Goal: Register for event/course

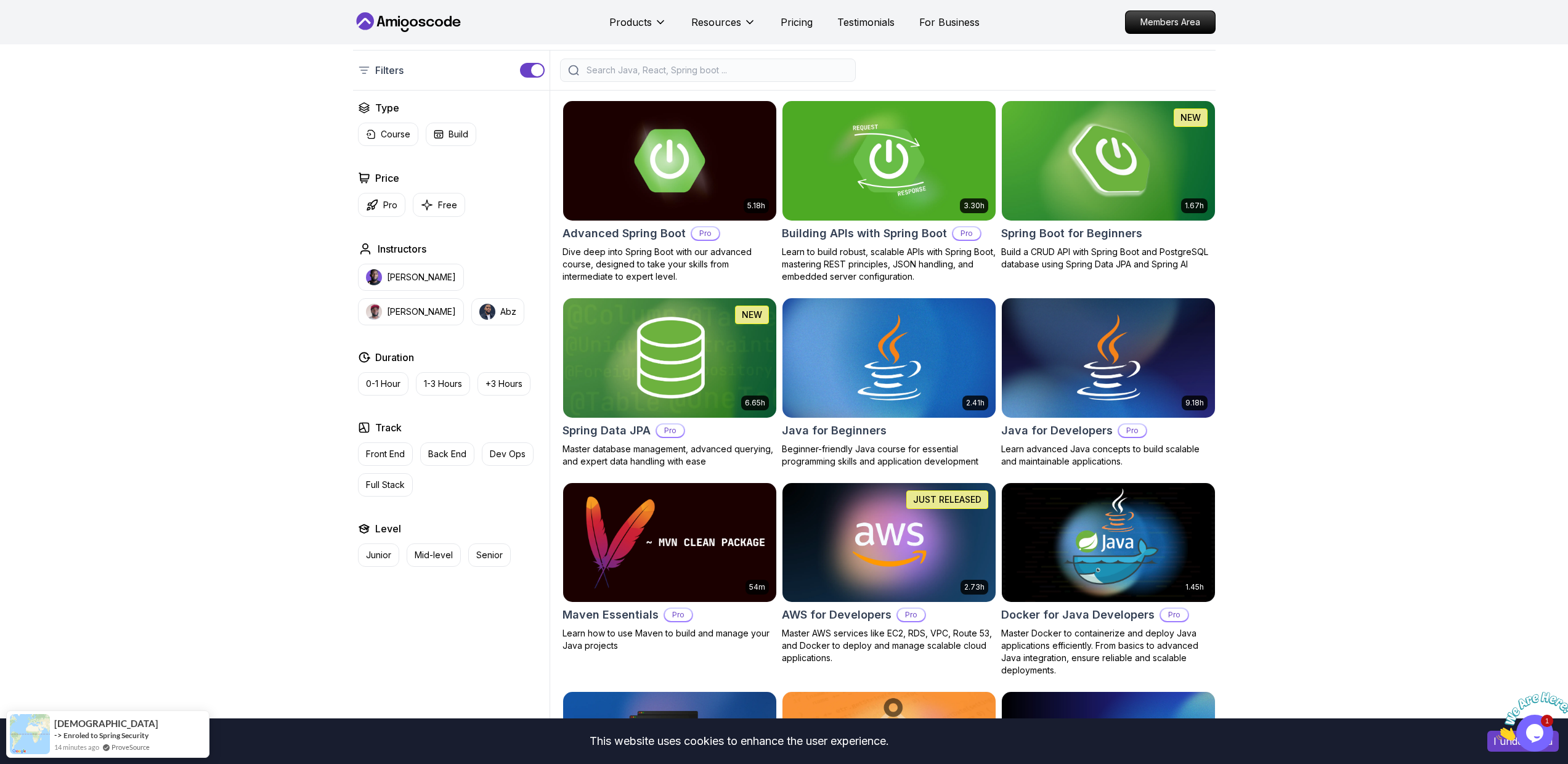
click at [1092, 235] on h2 "Spring Boot for Beginners" at bounding box center [1071, 233] width 141 height 17
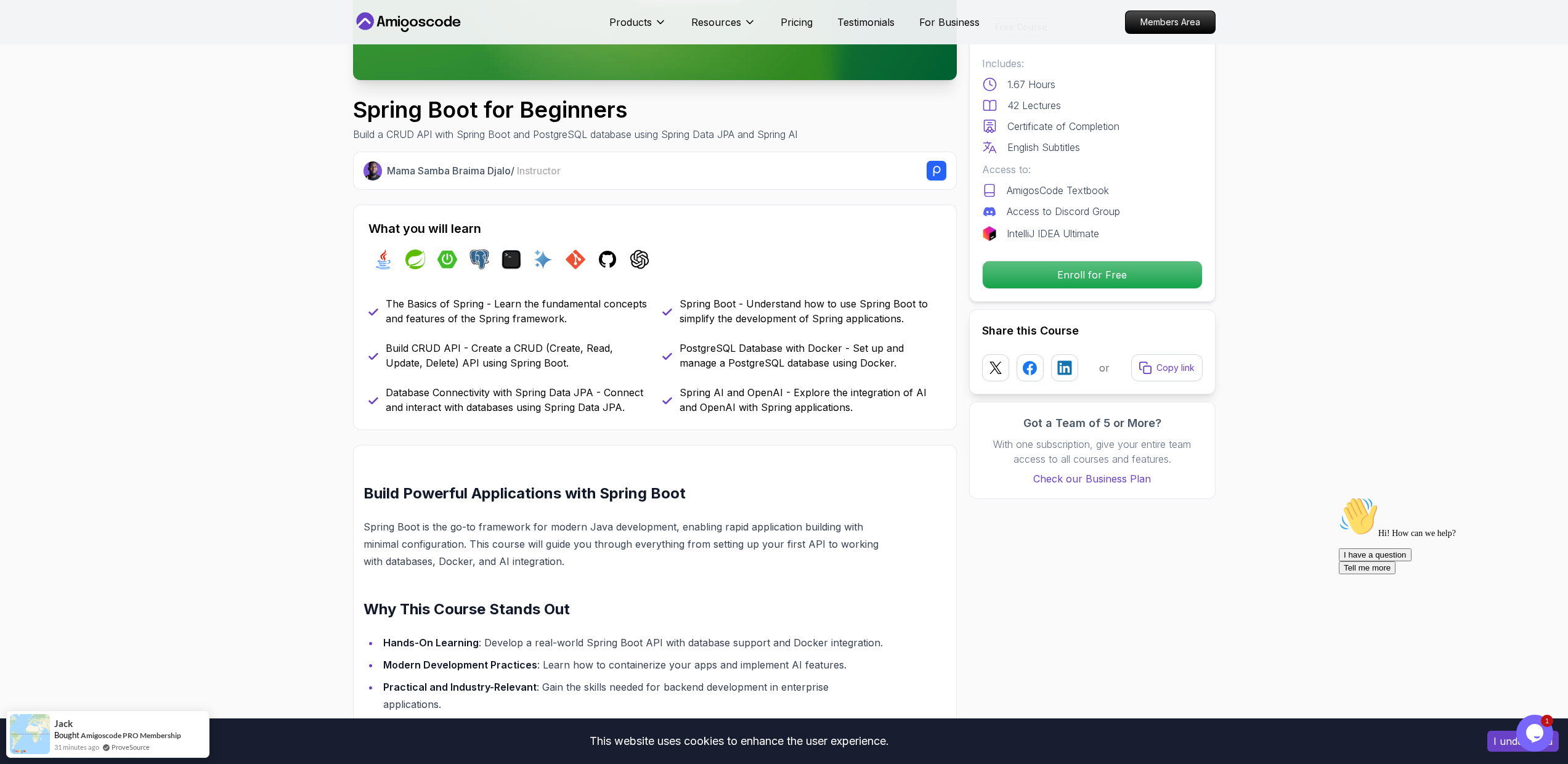
scroll to position [641, 0]
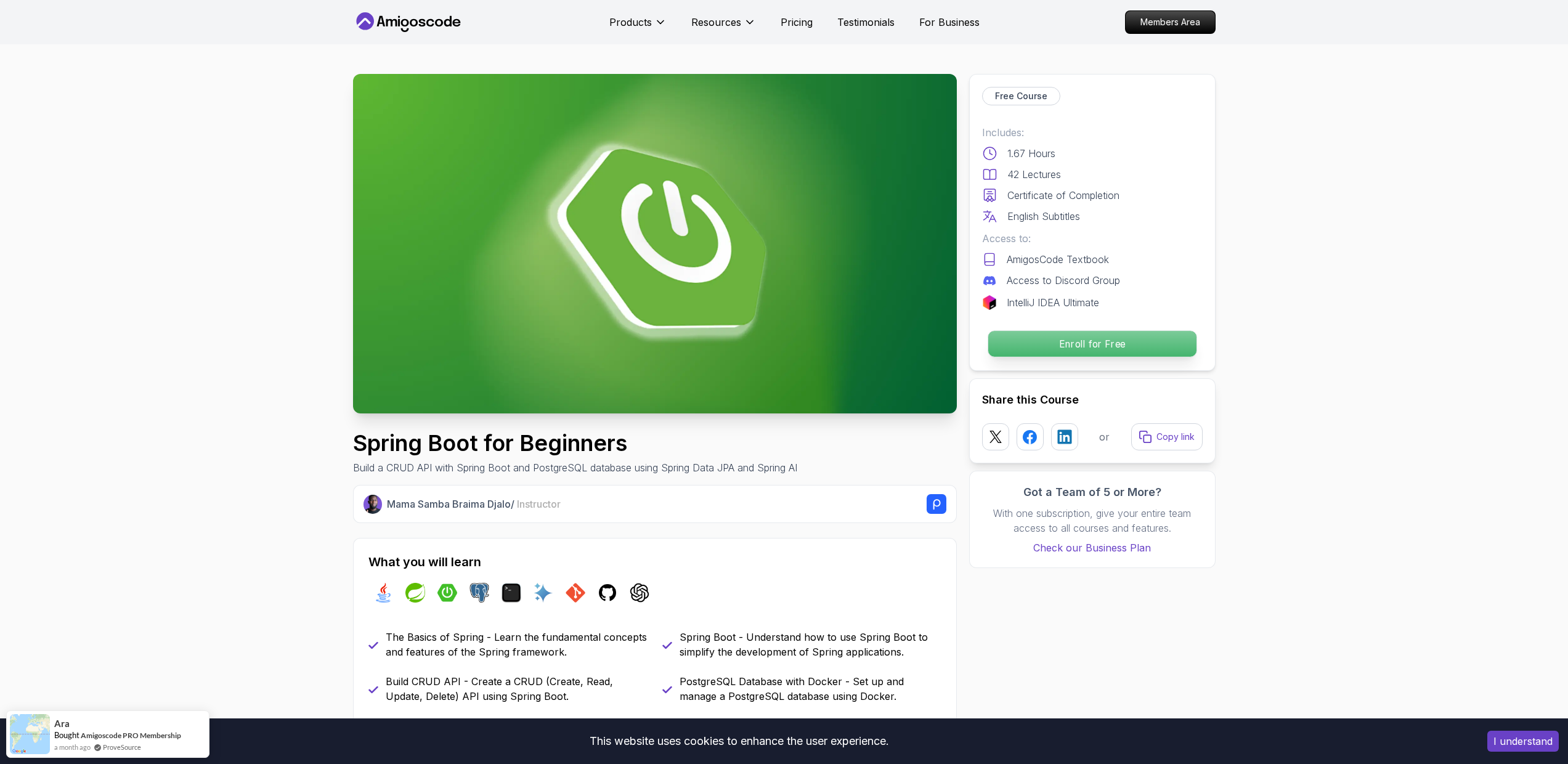
click at [1104, 352] on p "Enroll for Free" at bounding box center [1091, 344] width 208 height 26
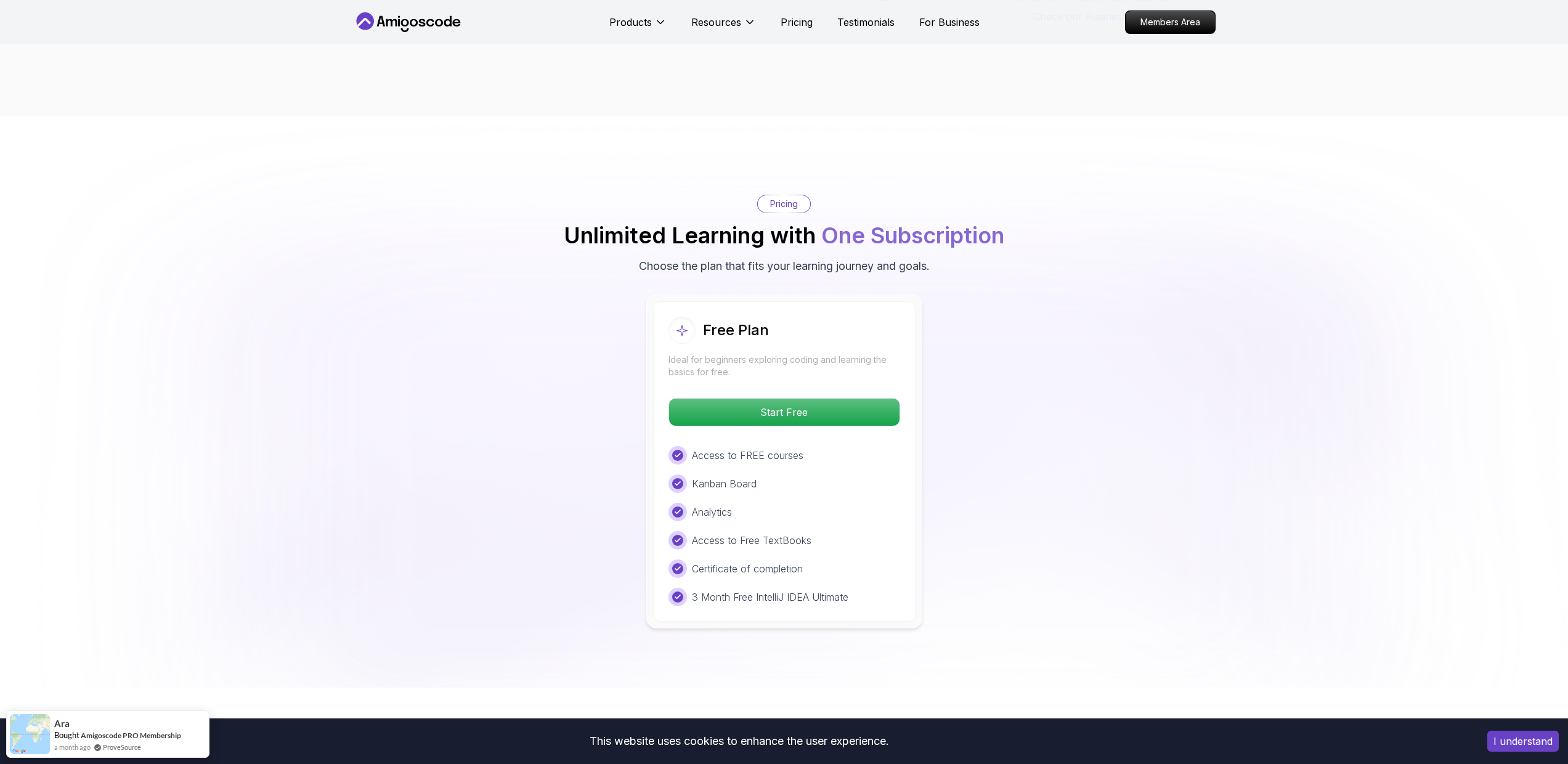
scroll to position [2419, 0]
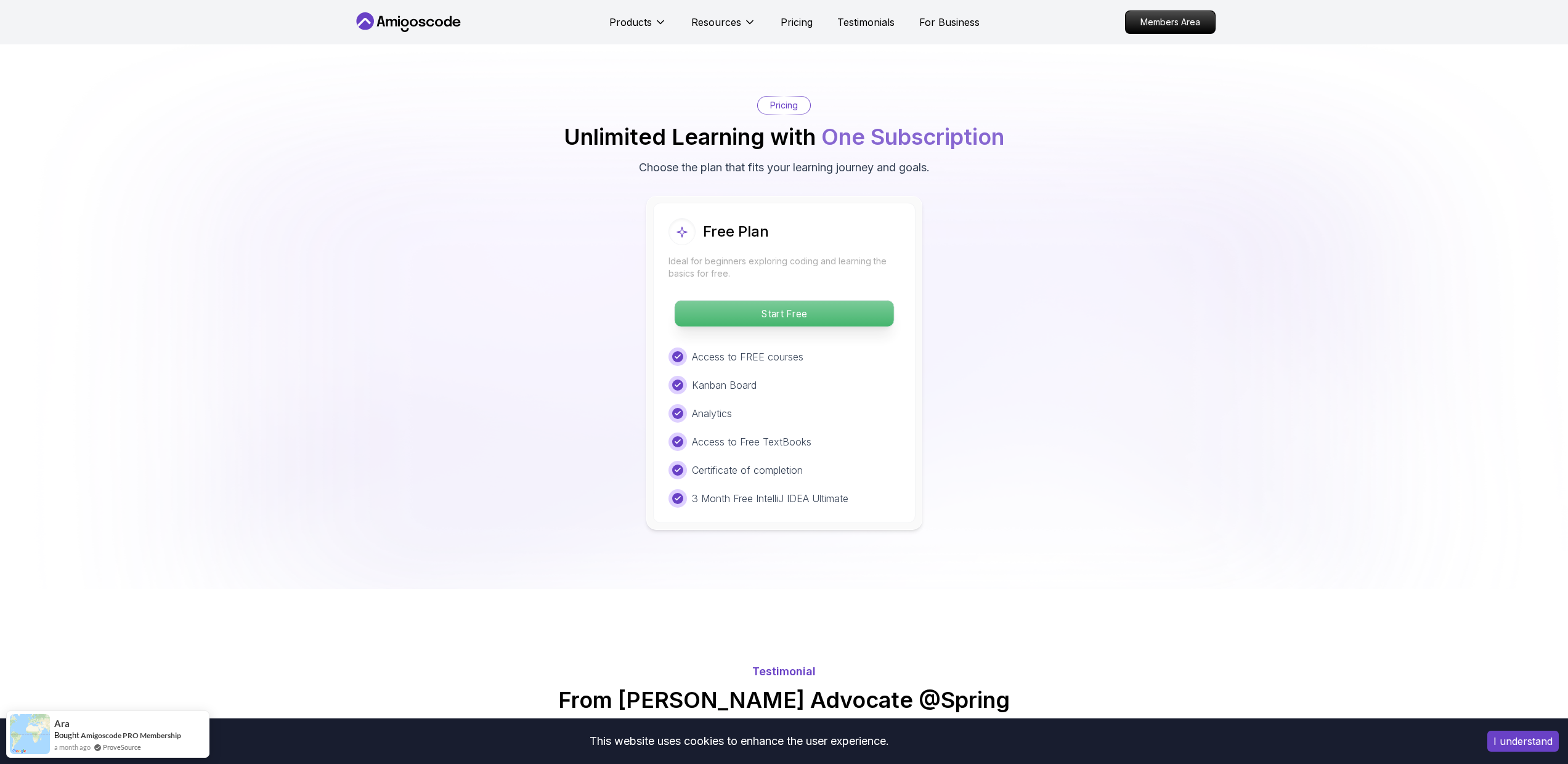
click at [773, 303] on p "Start Free" at bounding box center [784, 314] width 219 height 26
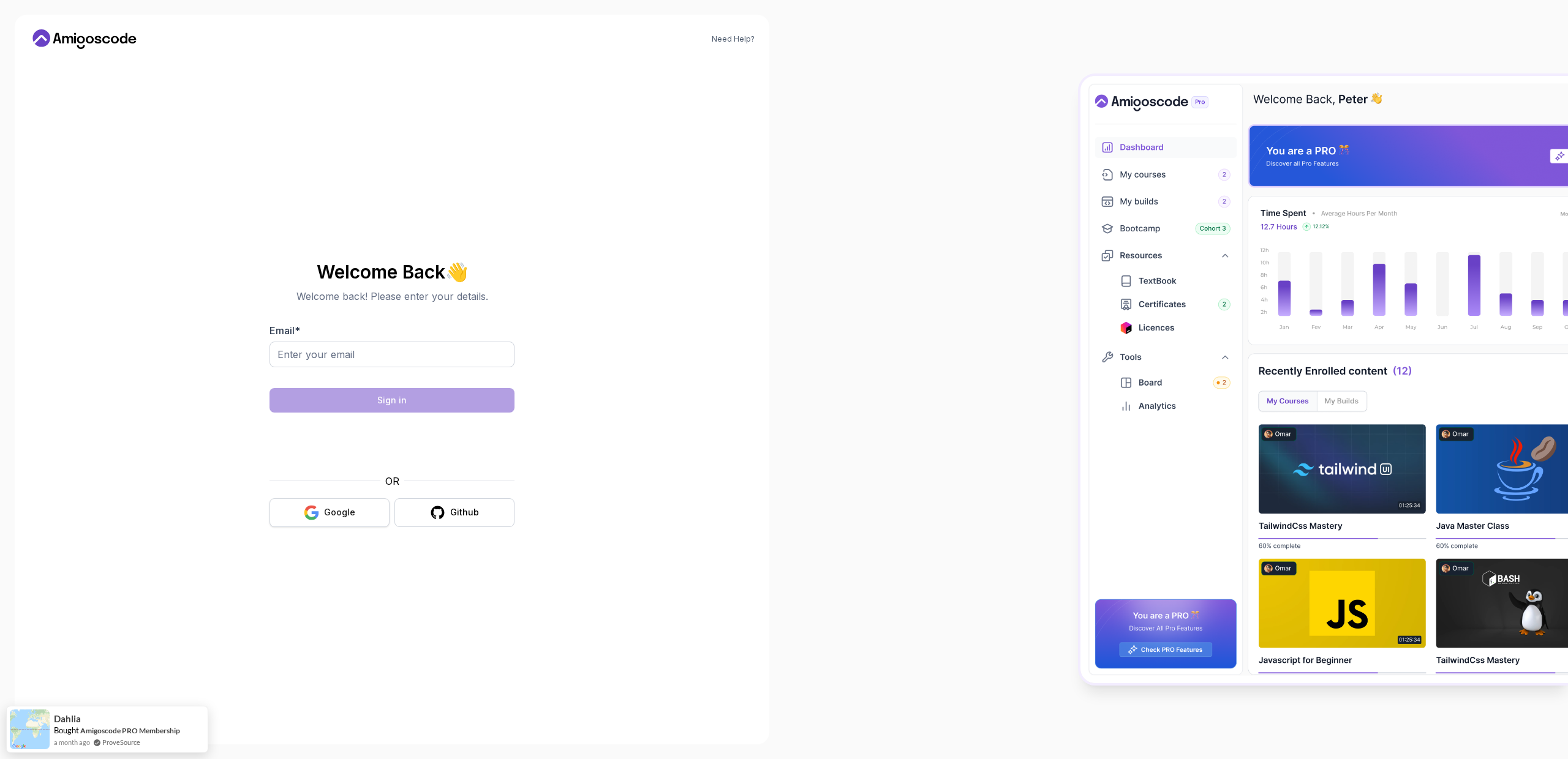
click at [328, 520] on button "Google" at bounding box center [330, 512] width 120 height 29
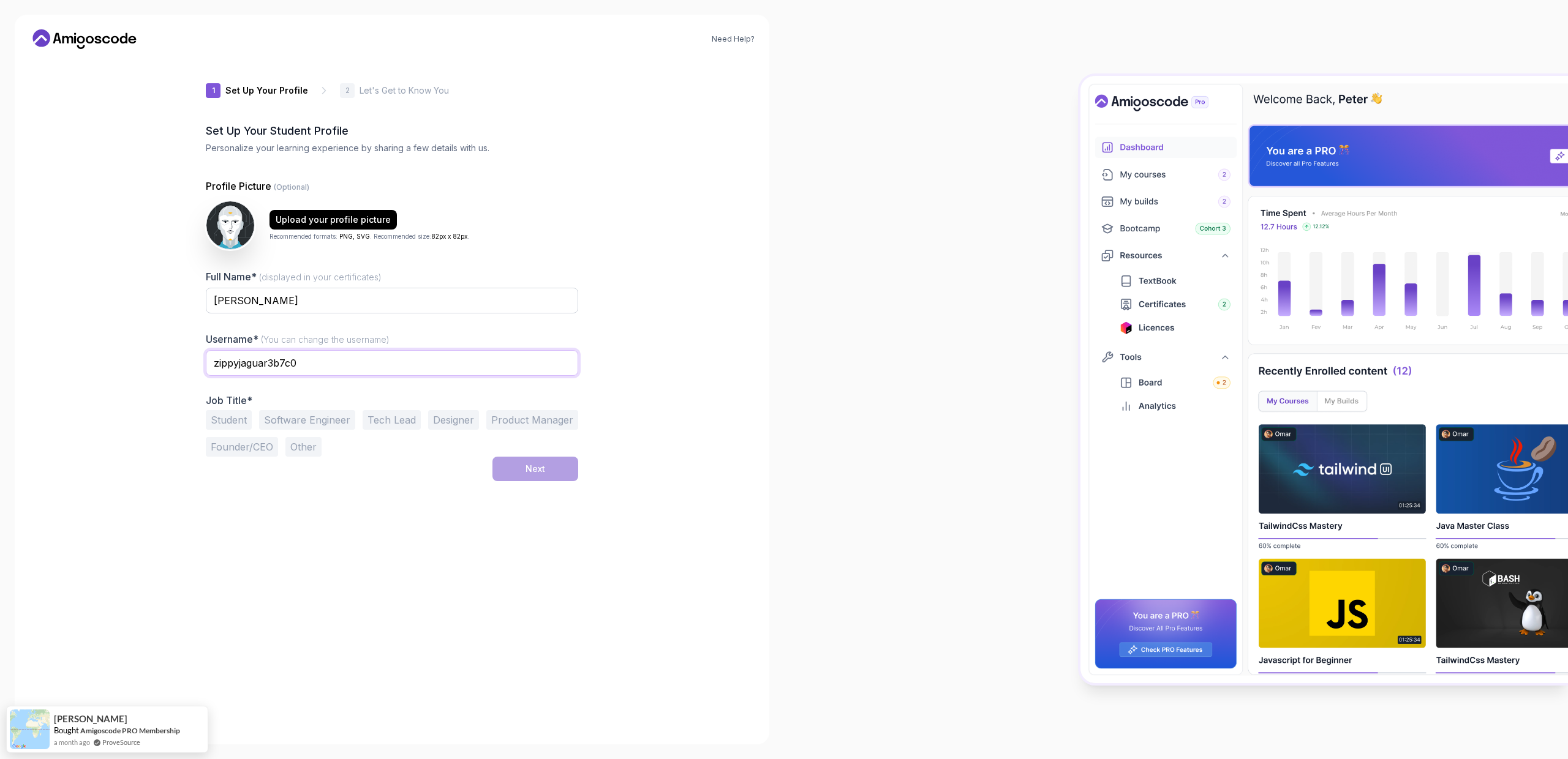
drag, startPoint x: 336, startPoint y: 364, endPoint x: 77, endPoint y: 331, distance: 261.1
click at [77, 331] on div "Need Help? 1 Set Up Your Profile 1 Set Up Your Profile 2 Let's Get to Know You …" at bounding box center [392, 379] width 755 height 730
type input "elviskirui"
click at [325, 422] on button "Software Engineer" at bounding box center [307, 420] width 96 height 20
click at [544, 468] on div "Next" at bounding box center [535, 469] width 20 height 12
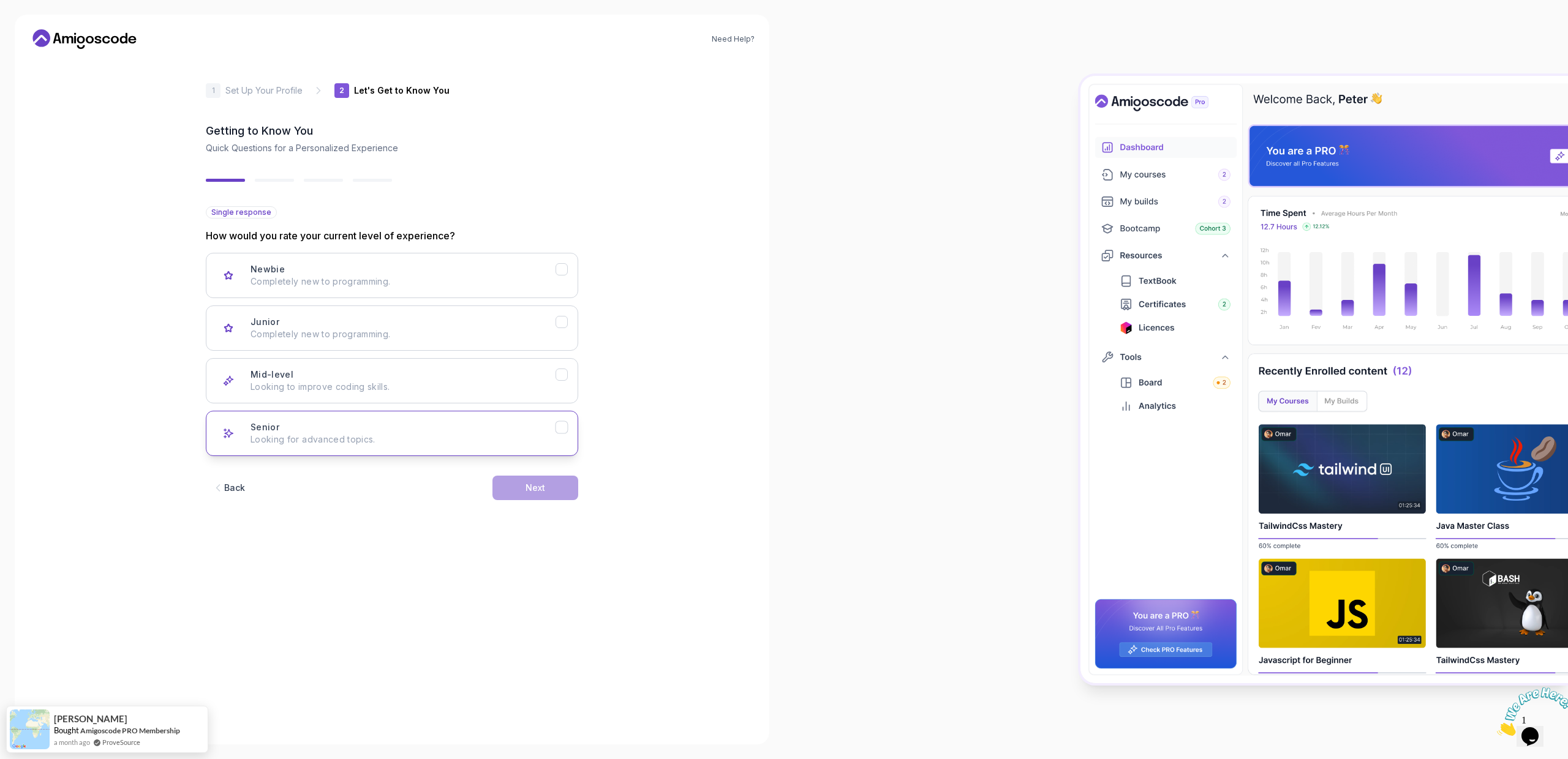
click at [551, 431] on div "Senior Looking for advanced topics." at bounding box center [403, 433] width 305 height 25
click at [543, 489] on div "Next" at bounding box center [535, 488] width 20 height 12
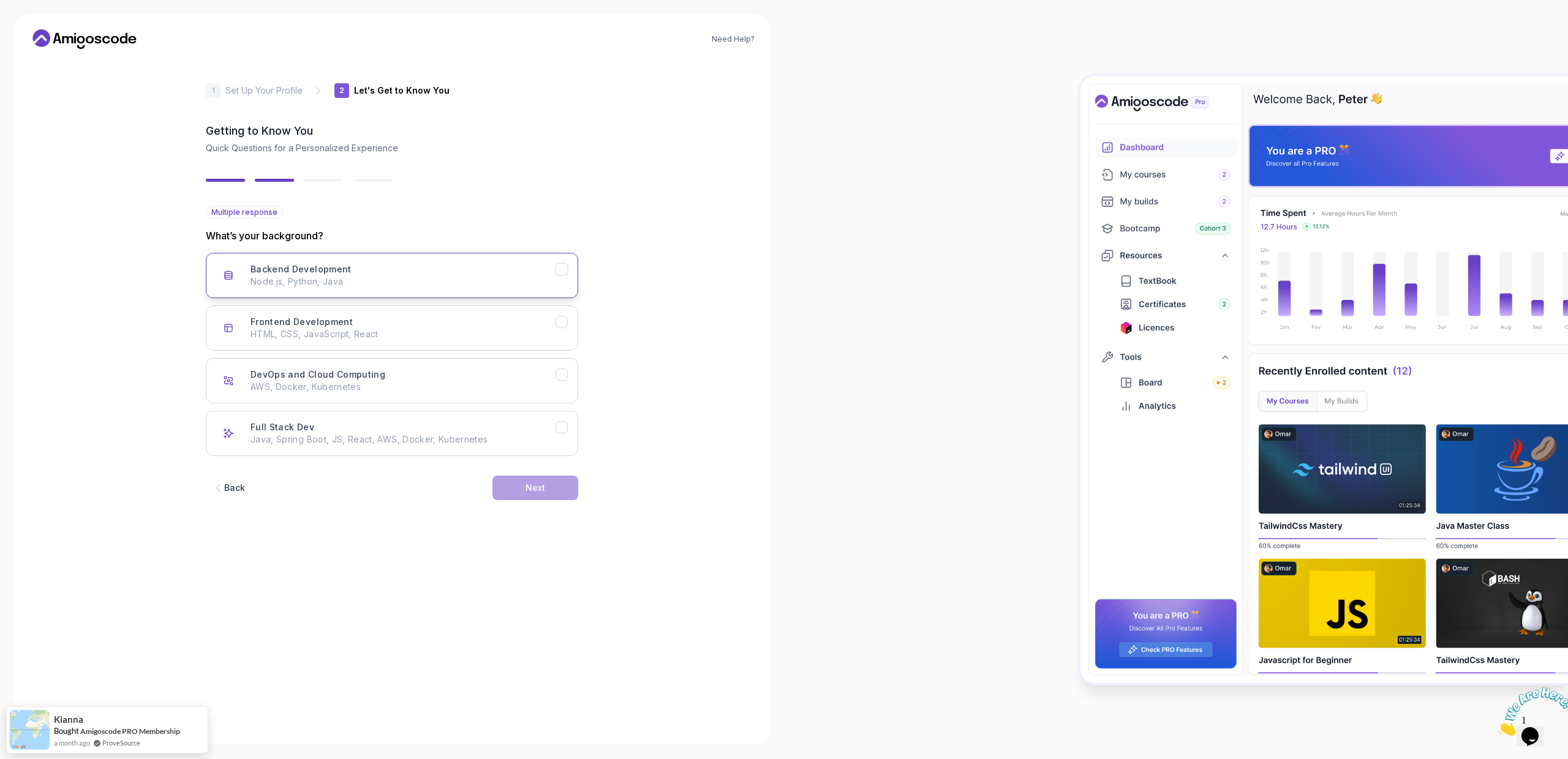
click at [551, 275] on div "Backend Development Node.js, Python, Java" at bounding box center [403, 275] width 305 height 25
click at [561, 310] on button "Frontend Development HTML, CSS, JavaScript, React" at bounding box center [392, 328] width 372 height 45
click at [530, 491] on div "Next" at bounding box center [535, 488] width 20 height 12
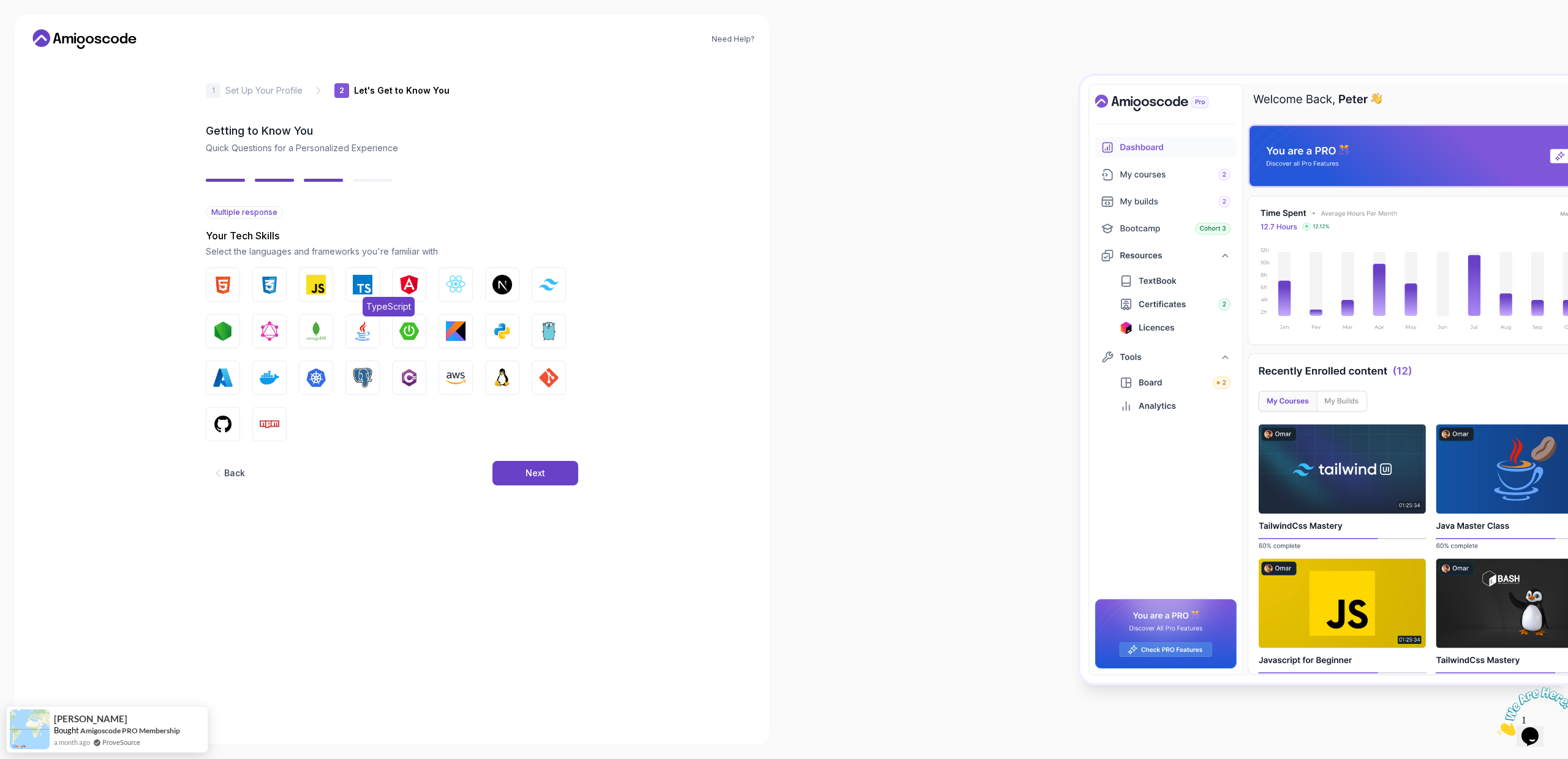
click at [366, 291] on img "button" at bounding box center [363, 285] width 20 height 20
click at [320, 286] on img "button" at bounding box center [316, 285] width 20 height 20
click at [315, 335] on img "button" at bounding box center [316, 331] width 20 height 20
click at [231, 334] on img "button" at bounding box center [223, 331] width 20 height 20
click at [538, 285] on button "Tailwind CSS" at bounding box center [549, 285] width 34 height 34
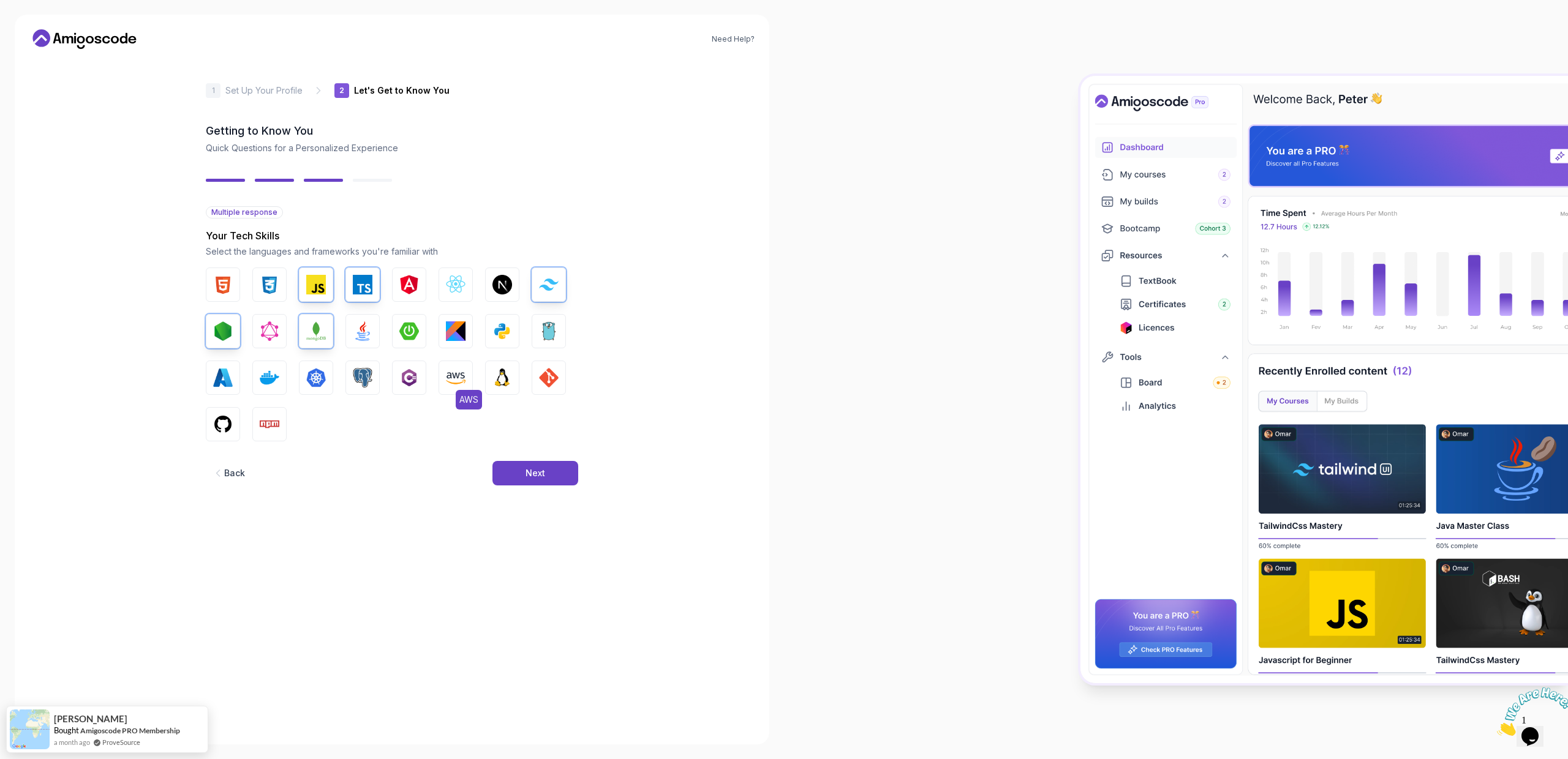
click at [445, 380] on button "AWS" at bounding box center [456, 378] width 34 height 34
click at [225, 380] on img "button" at bounding box center [223, 377] width 20 height 20
click at [221, 436] on button "GitHub" at bounding box center [223, 424] width 34 height 34
click at [355, 382] on img "button" at bounding box center [363, 377] width 20 height 20
click at [557, 380] on img "button" at bounding box center [549, 377] width 20 height 20
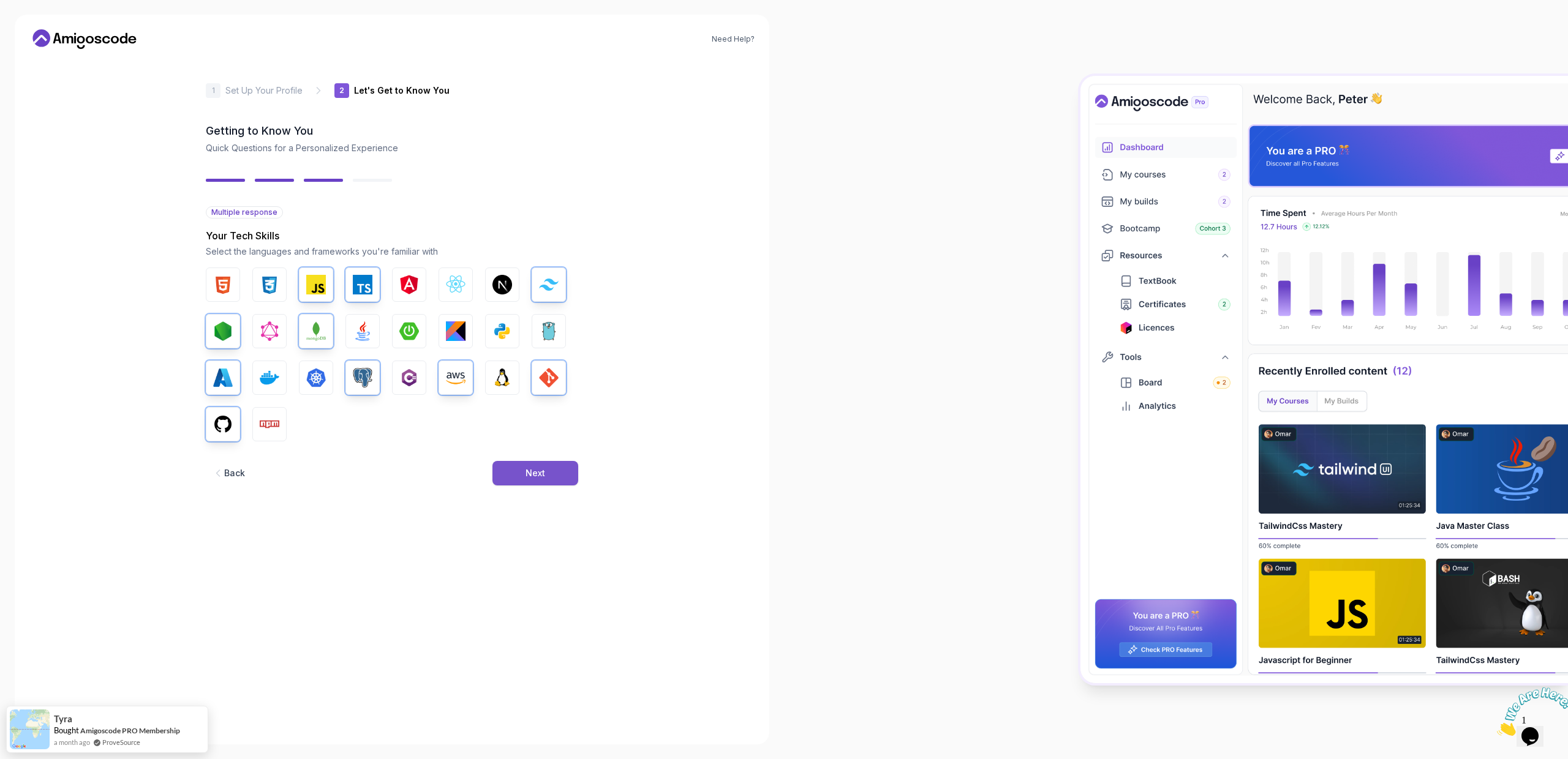
click at [532, 476] on div "Next" at bounding box center [535, 473] width 20 height 12
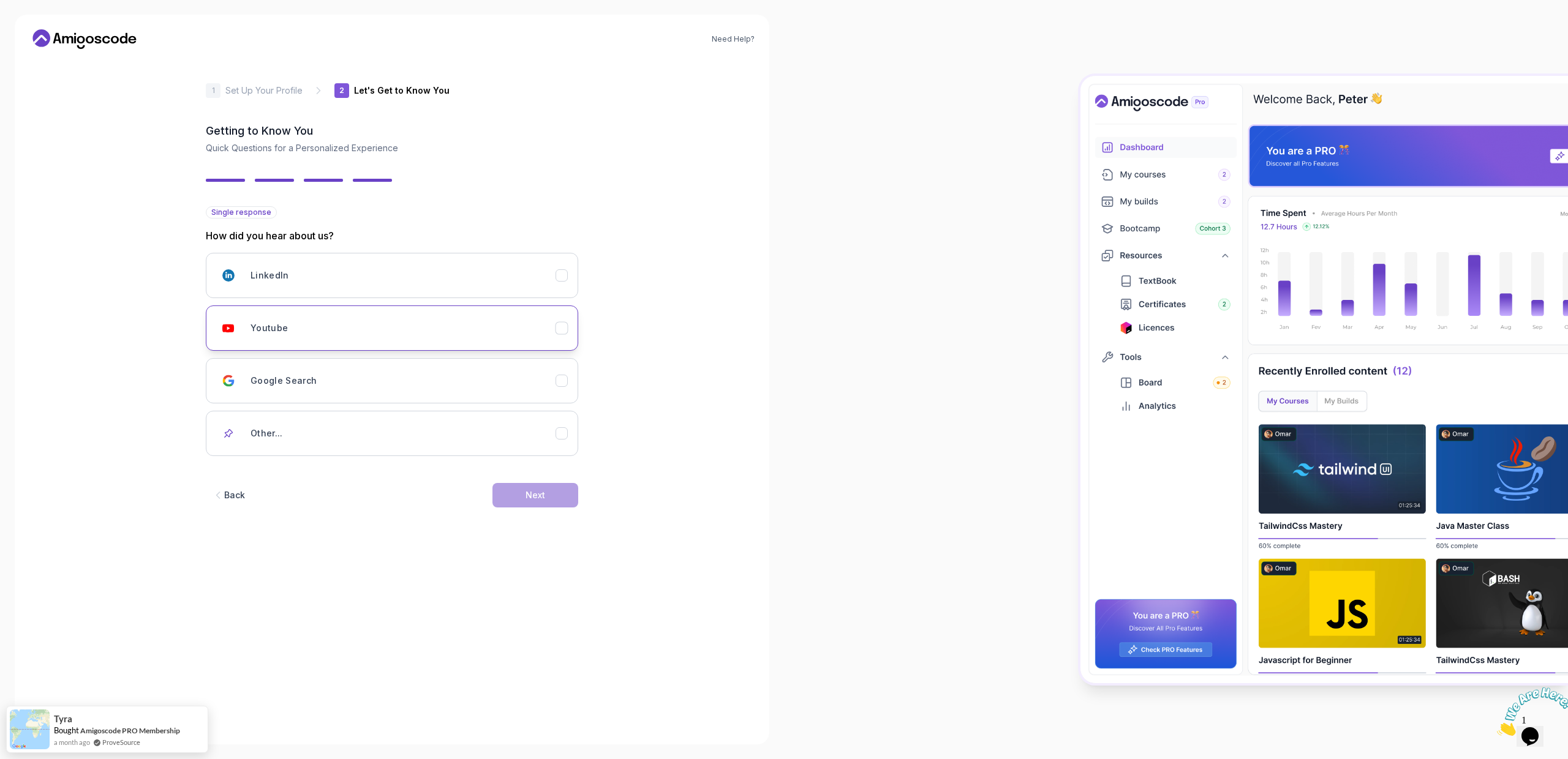
click at [519, 325] on div "Youtube" at bounding box center [403, 328] width 305 height 25
click at [547, 490] on button "Next" at bounding box center [535, 495] width 86 height 25
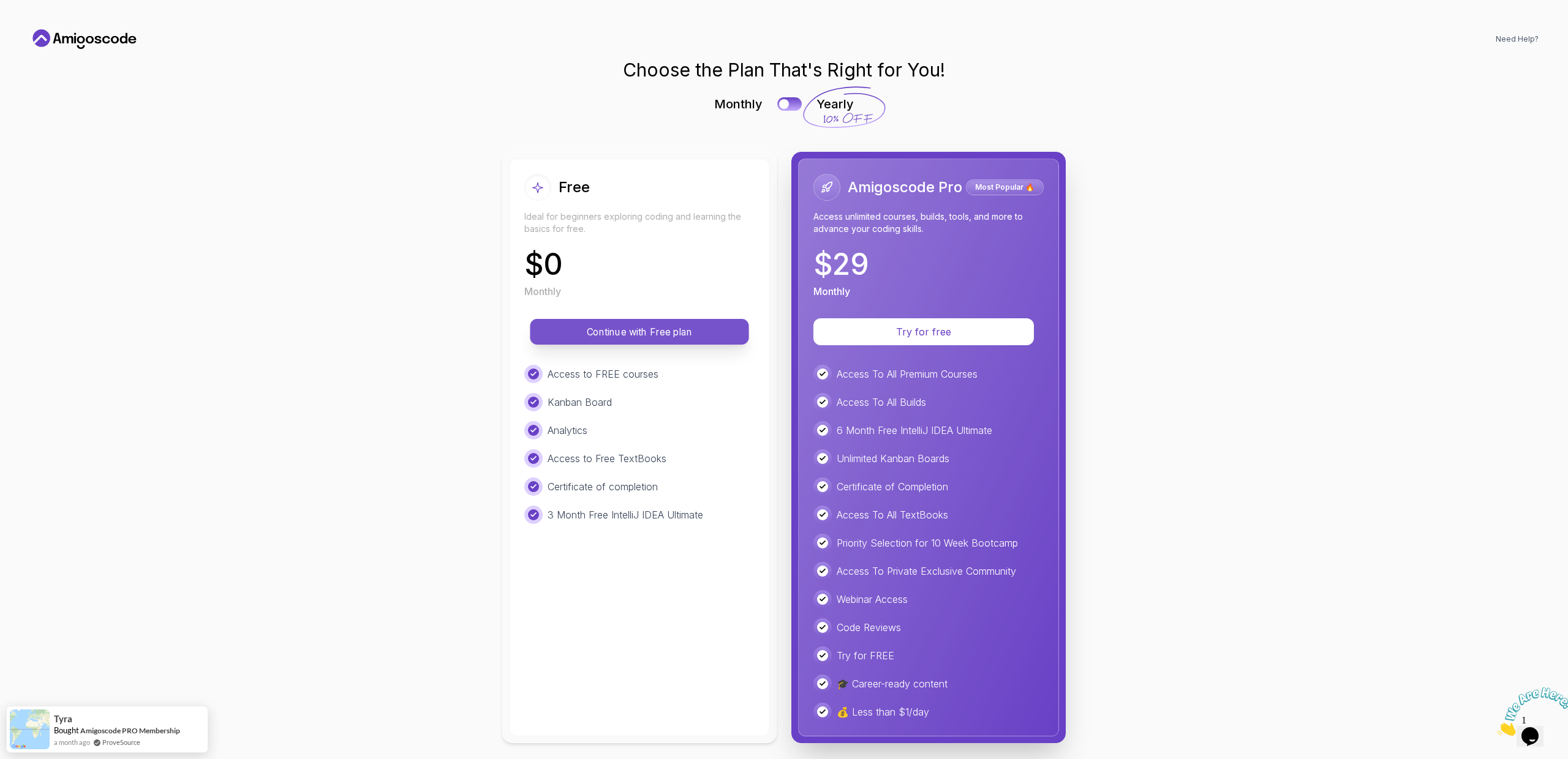
click at [636, 331] on p "Continue with Free plan" at bounding box center [639, 332] width 191 height 14
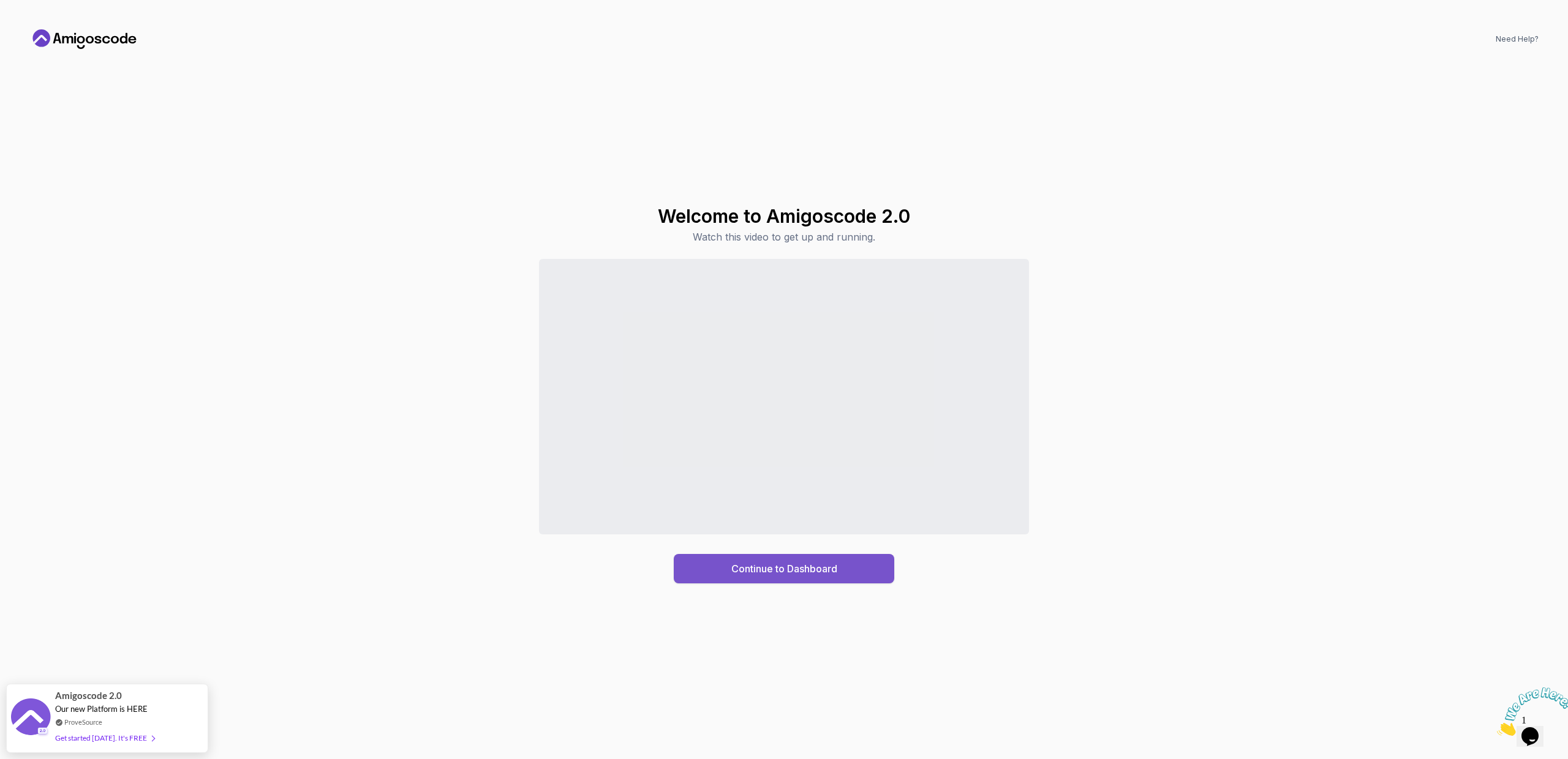
click at [786, 573] on div "Continue to Dashboard" at bounding box center [784, 569] width 106 height 15
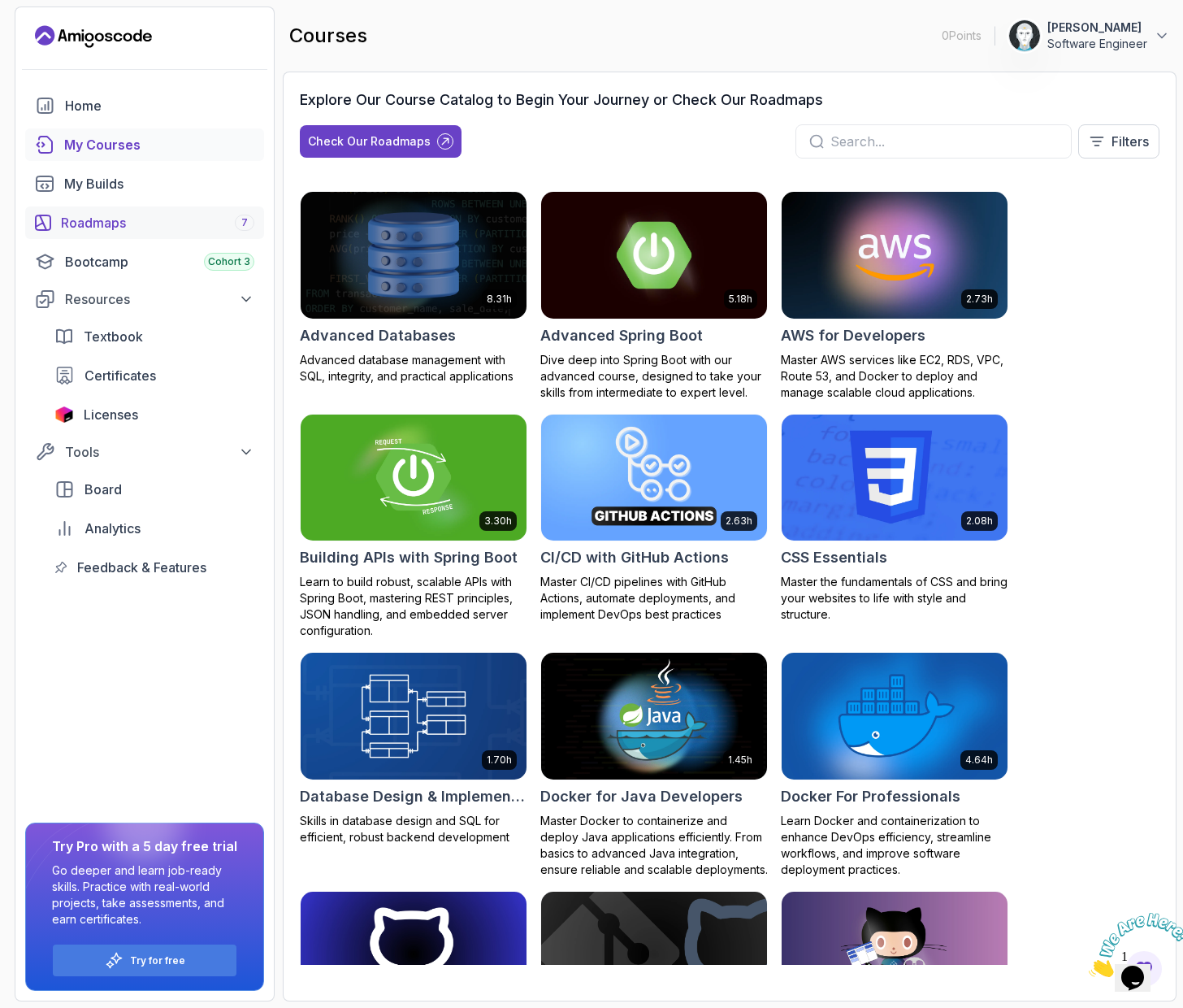
click at [112, 213] on div "Roadmaps 7" at bounding box center [157, 222] width 193 height 20
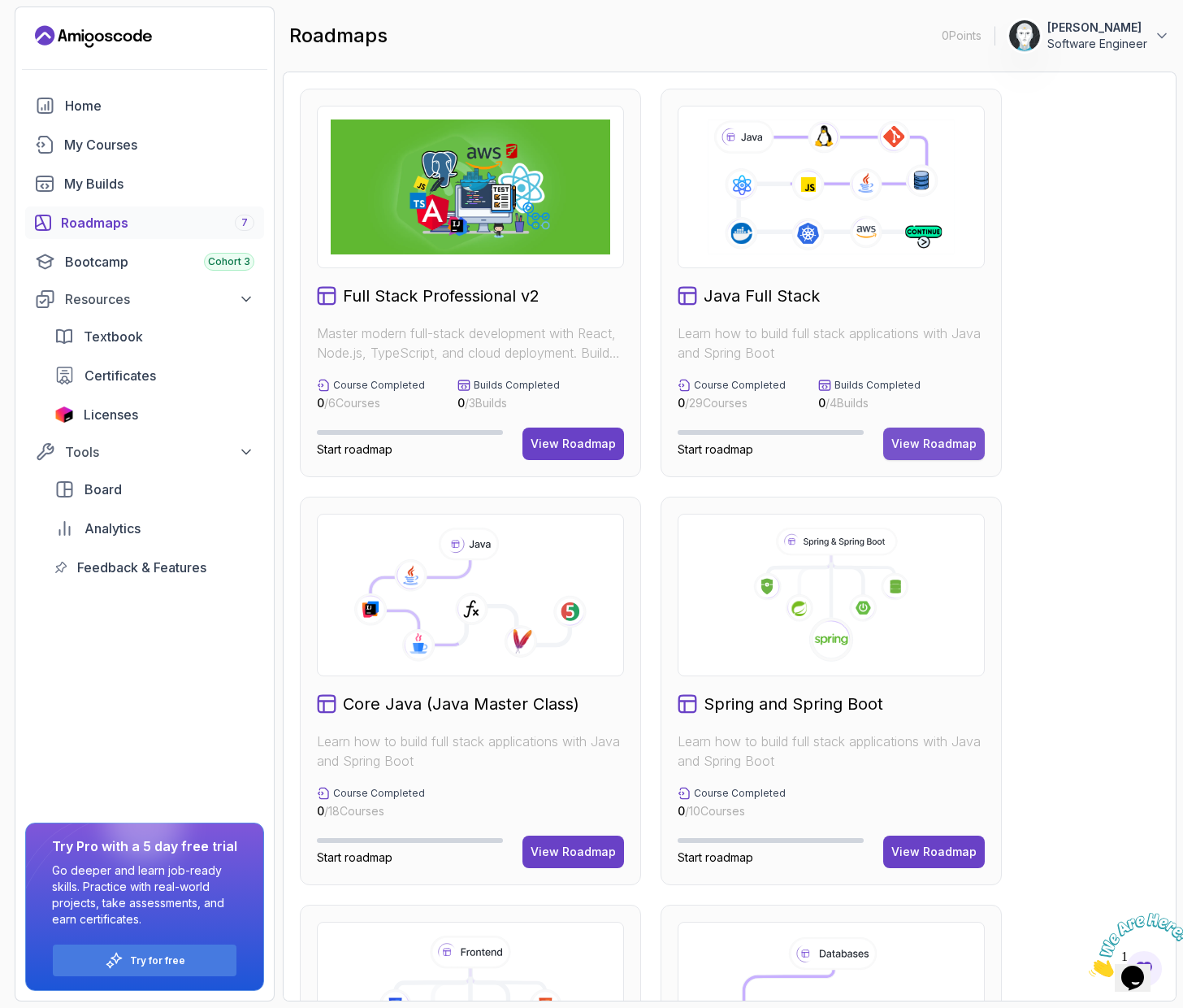
click at [940, 436] on div "View Roadmap" at bounding box center [934, 444] width 86 height 16
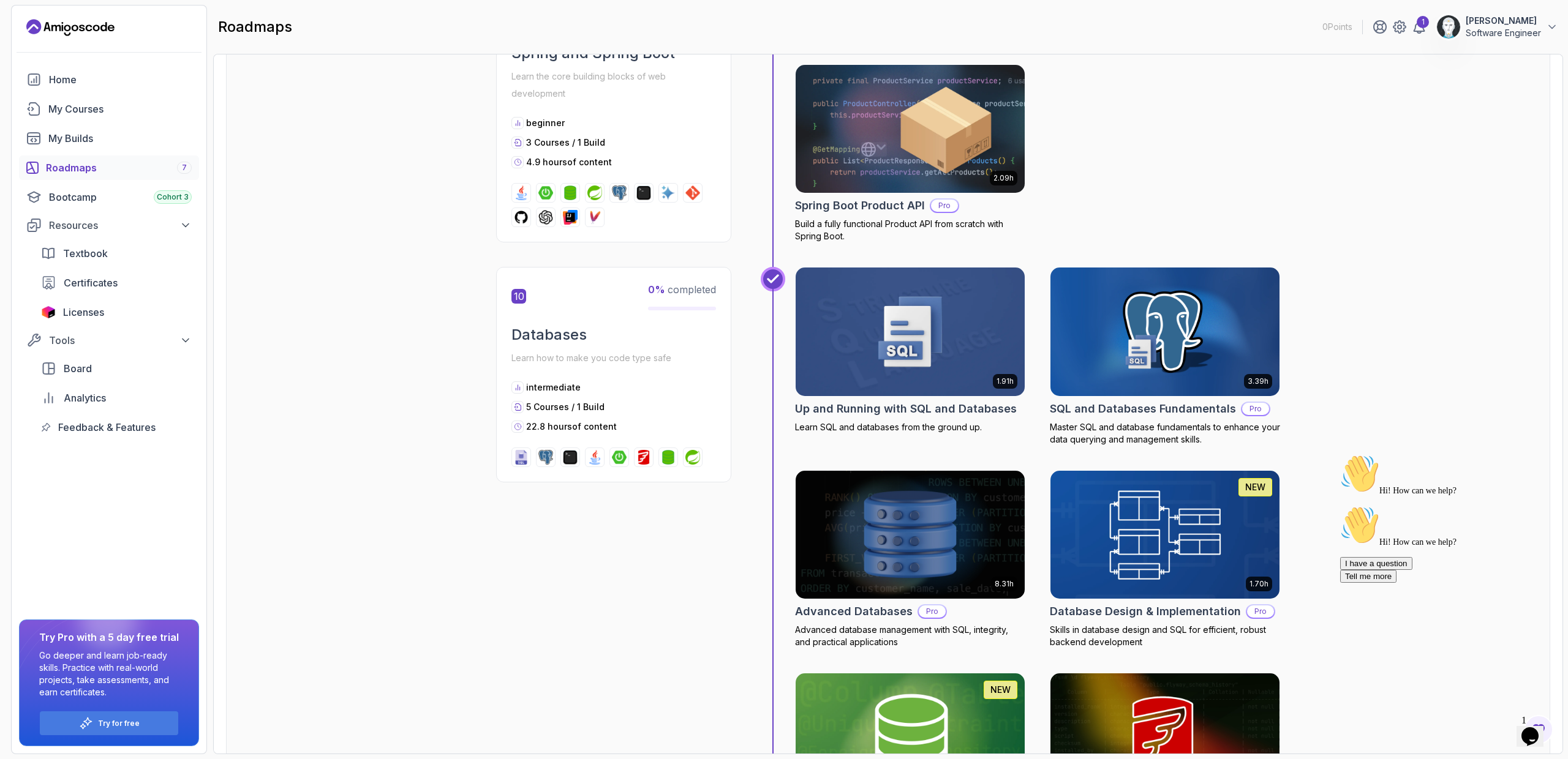
scroll to position [2888, 0]
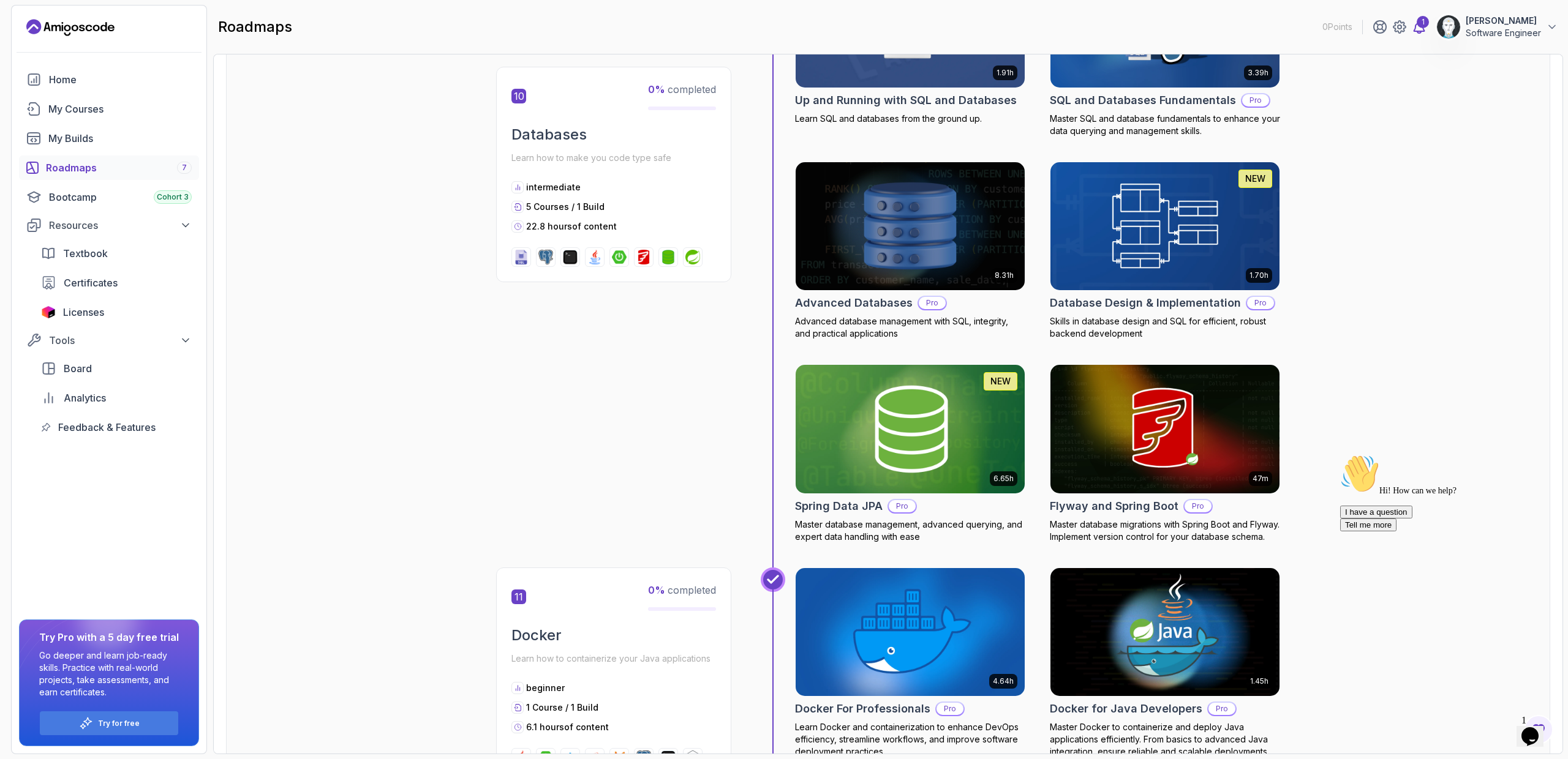
click at [1421, 21] on div "1" at bounding box center [1422, 22] width 12 height 12
